Goal: Information Seeking & Learning: Learn about a topic

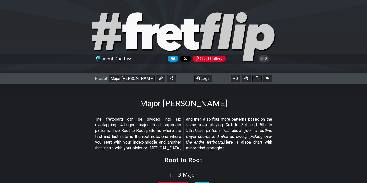
scroll to position [656, 0]
